Goal: Information Seeking & Learning: Check status

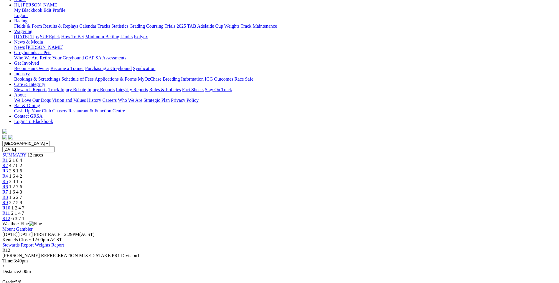
scroll to position [59, 0]
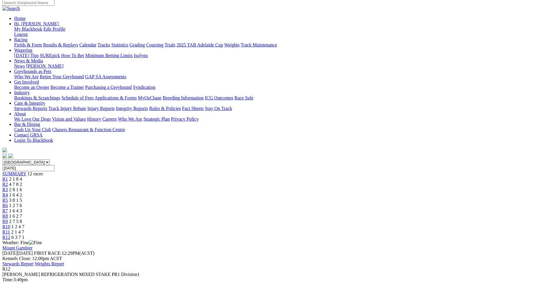
click at [10, 230] on span "R11" at bounding box center [6, 232] width 8 height 5
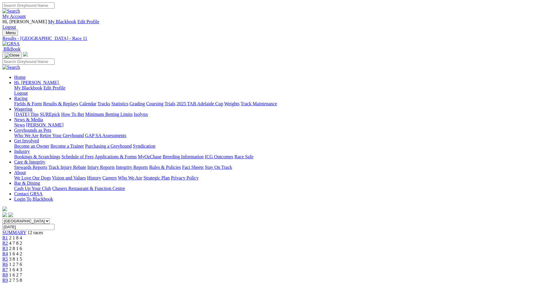
click at [10, 283] on span "R10" at bounding box center [6, 285] width 8 height 5
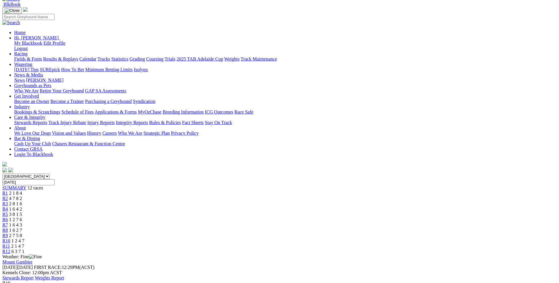
scroll to position [29, 0]
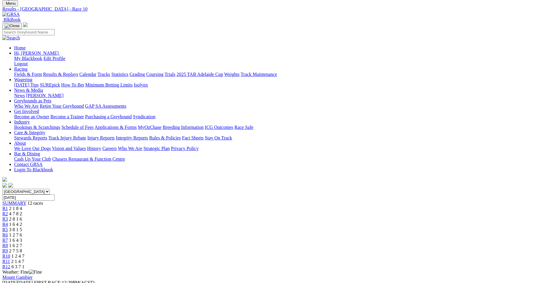
click at [8, 249] on link "R9" at bounding box center [5, 251] width 6 height 5
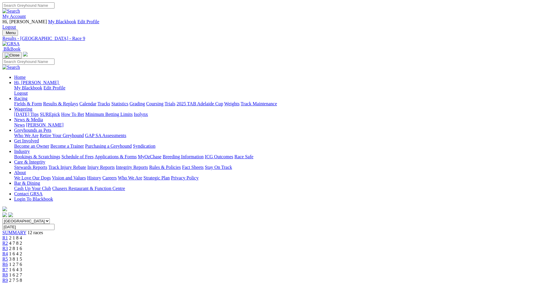
click at [145, 101] on link "Grading" at bounding box center [137, 103] width 15 height 5
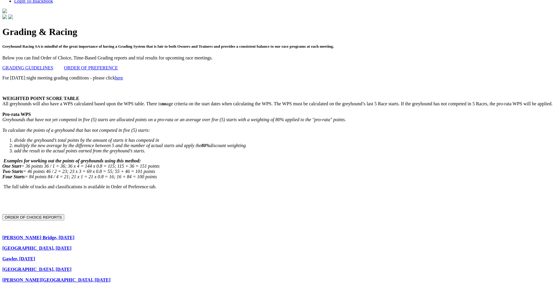
scroll to position [206, 0]
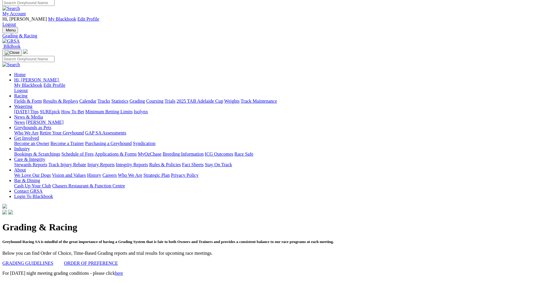
scroll to position [0, 0]
